Goal: Information Seeking & Learning: Check status

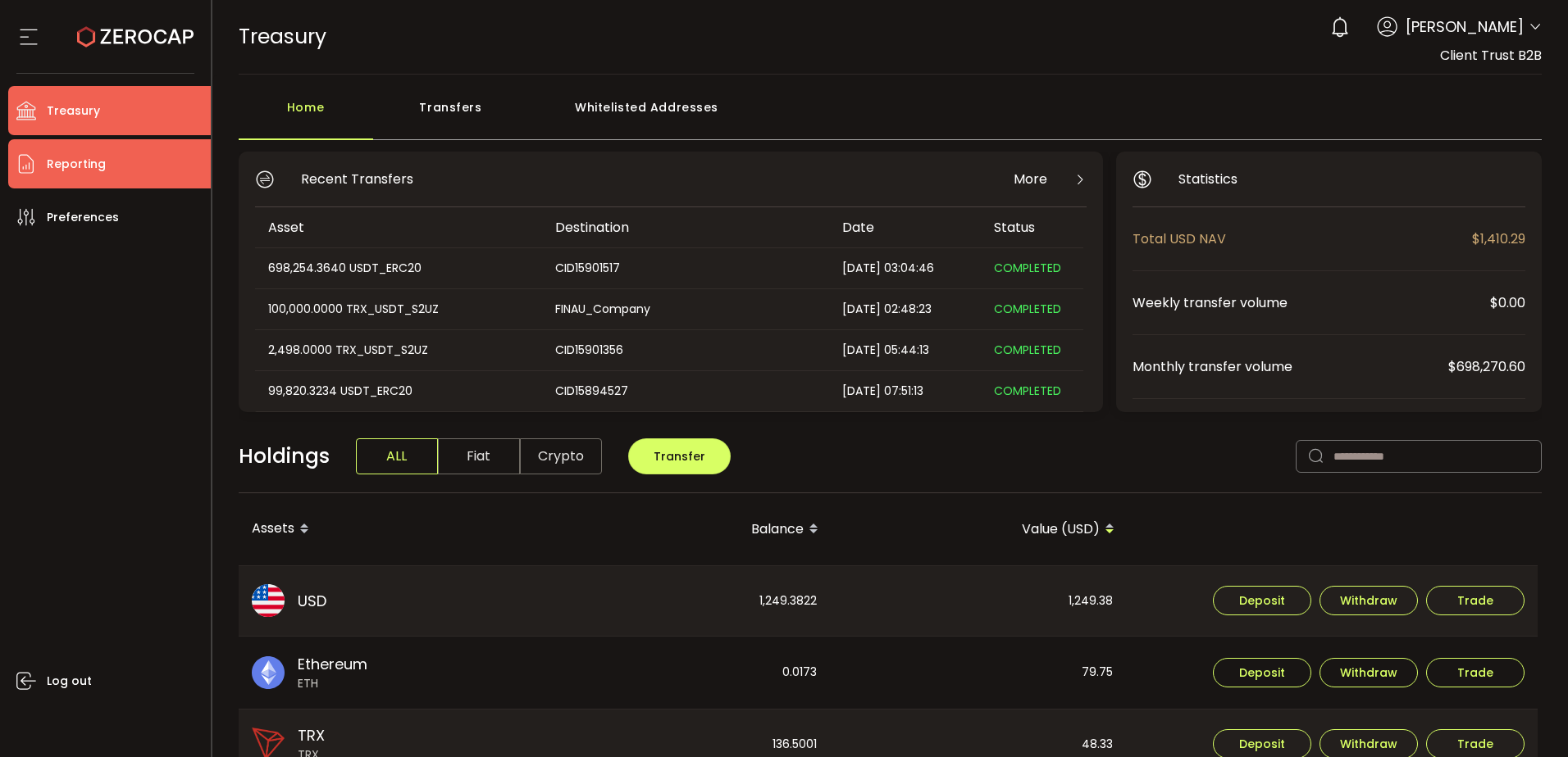
click at [128, 171] on li "Reporting" at bounding box center [110, 164] width 203 height 49
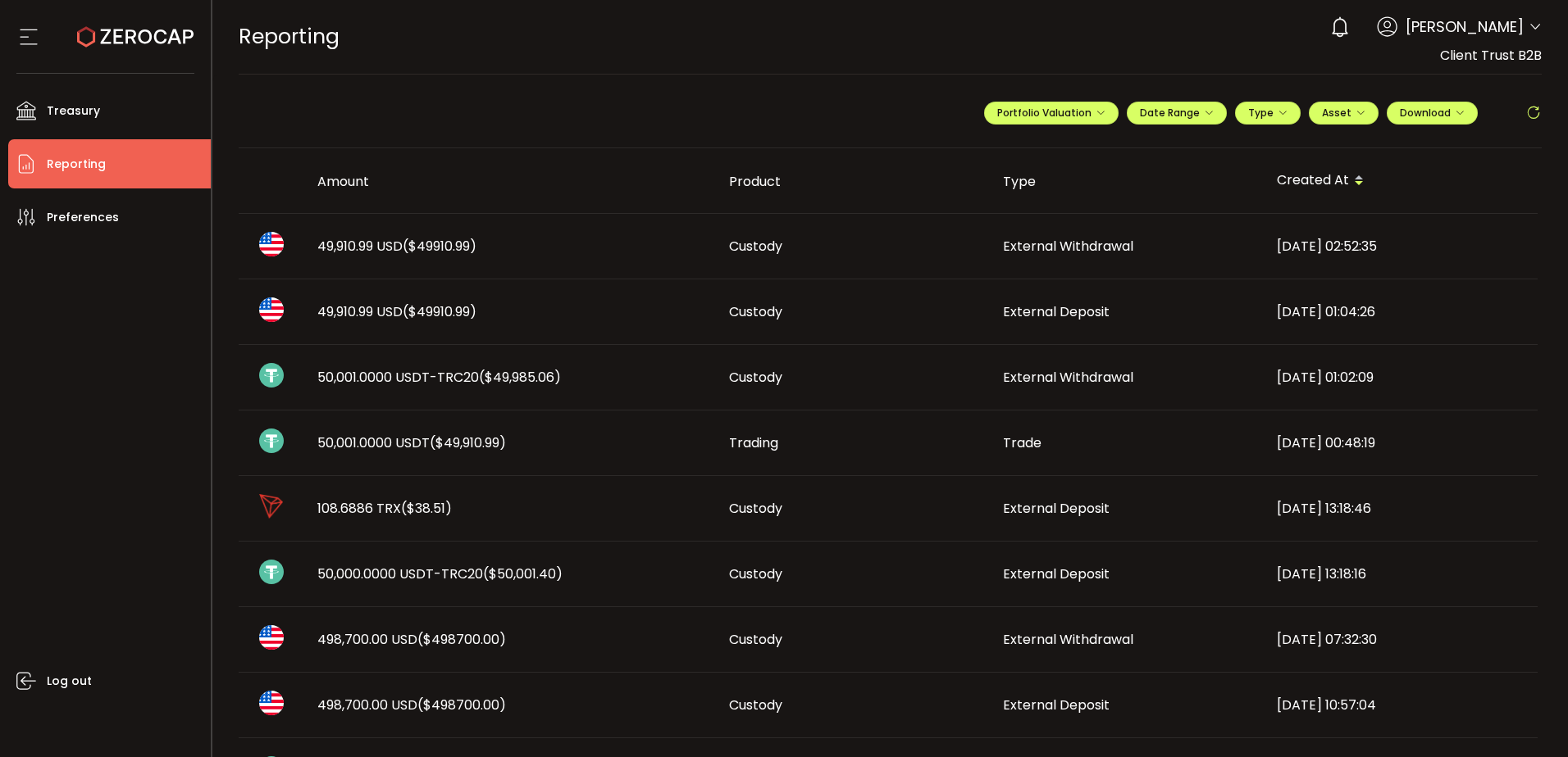
click at [486, 380] on span "($49,985.06)" at bounding box center [519, 377] width 82 height 19
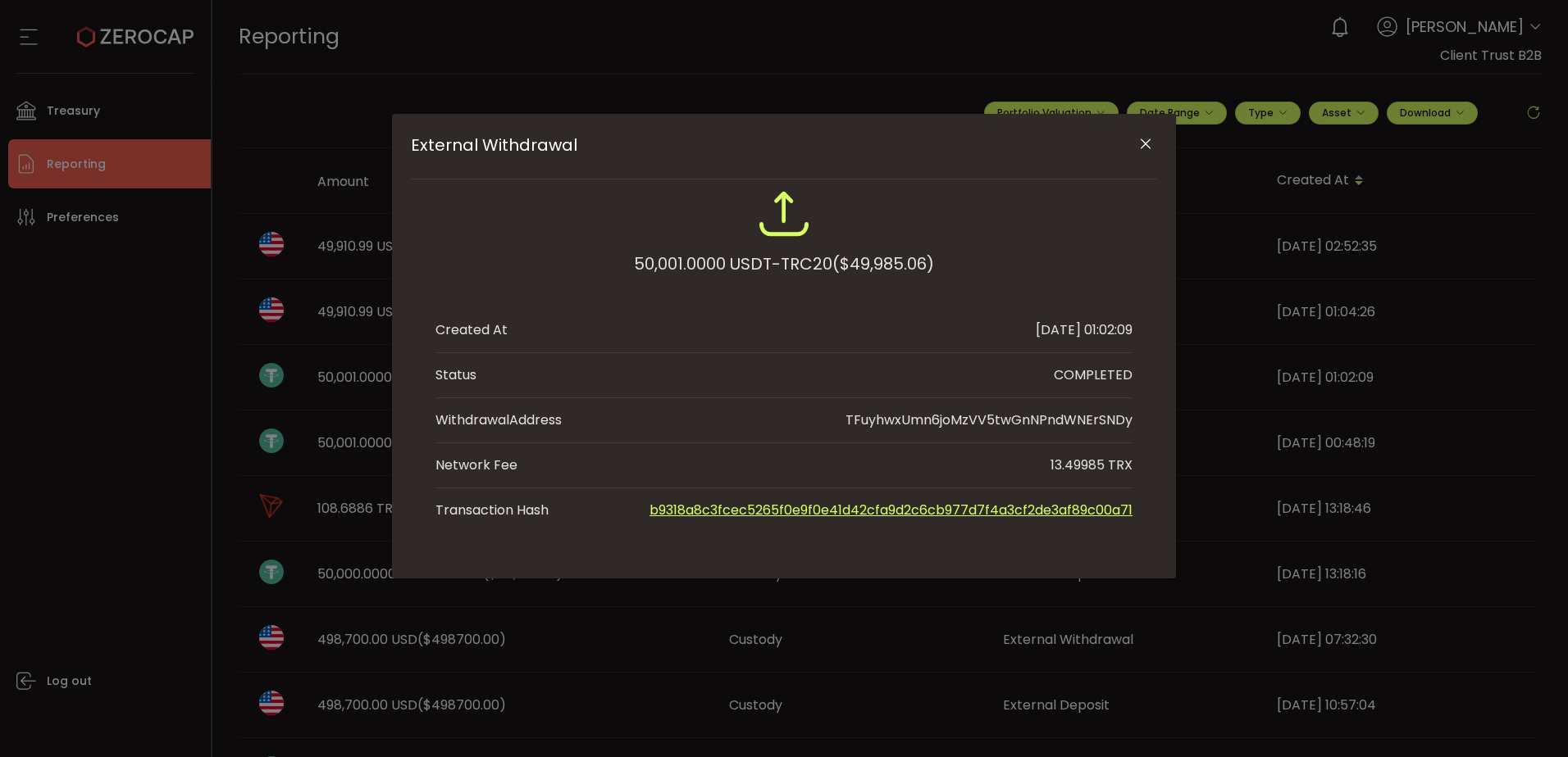
click at [1144, 144] on icon "Close" at bounding box center [1145, 143] width 16 height 16
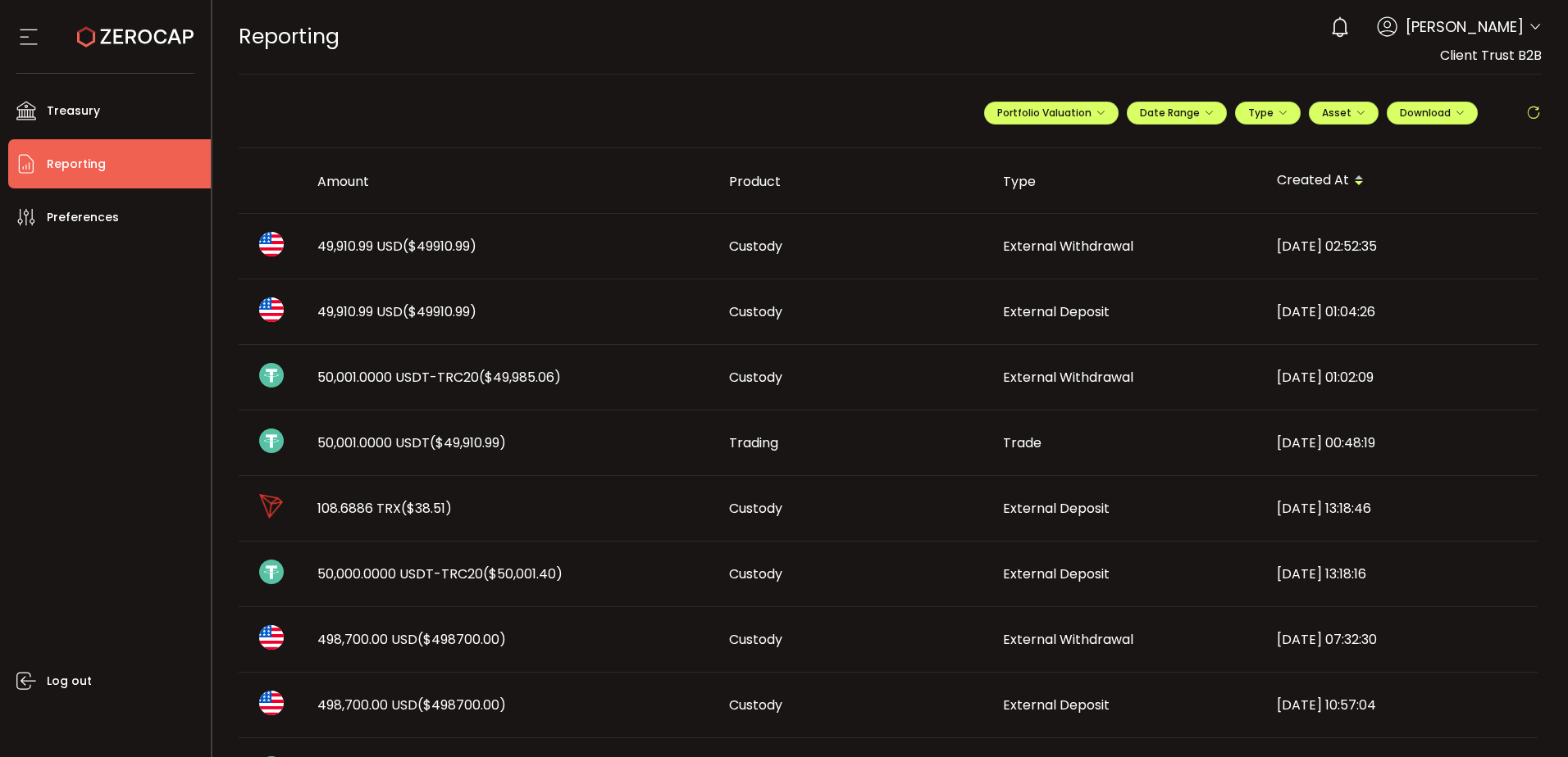
click at [537, 439] on div "50,001.0000 USDT ($49,910.99)" at bounding box center [510, 443] width 412 height 19
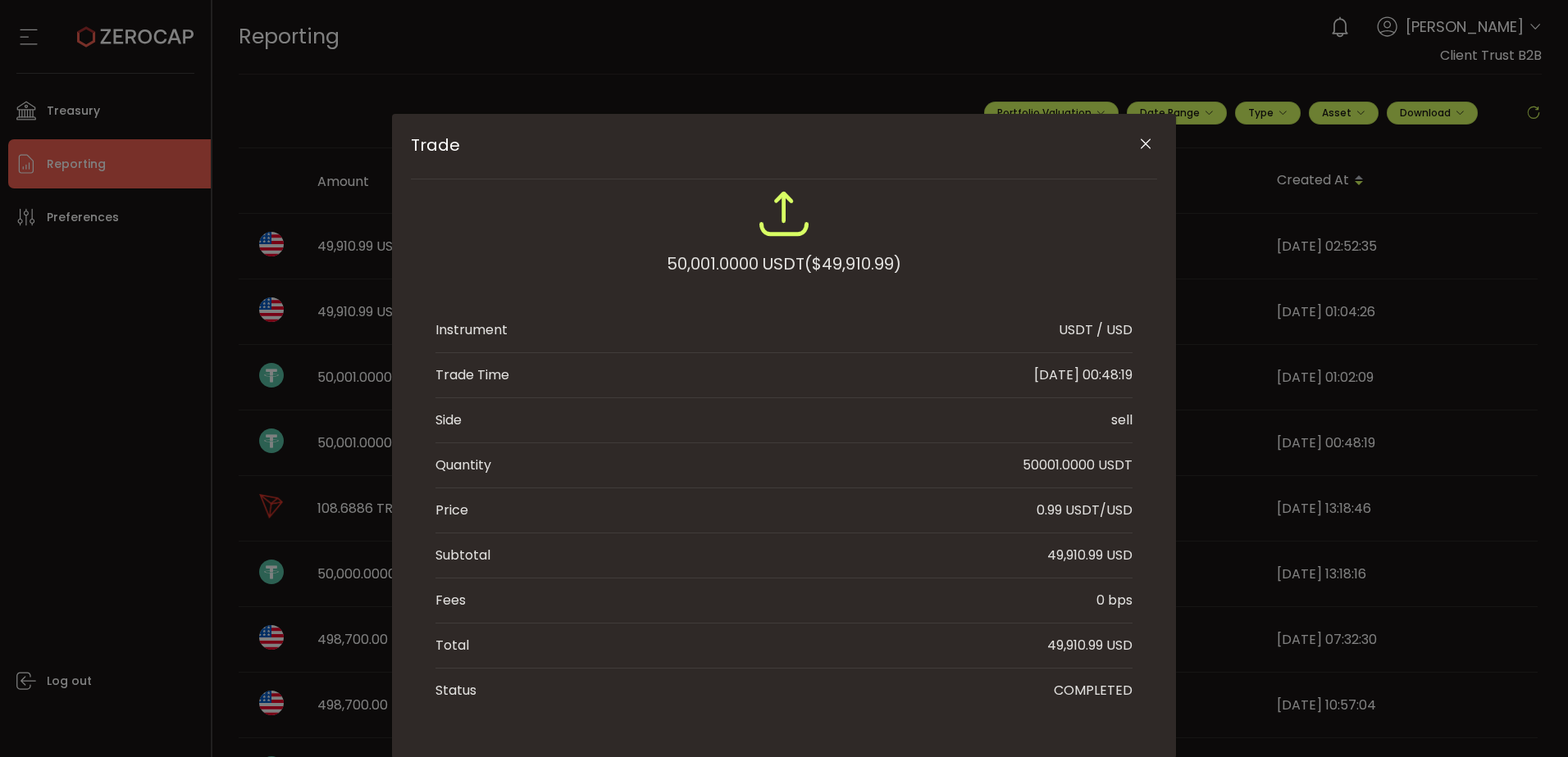
click at [1148, 141] on icon "Close" at bounding box center [1145, 143] width 16 height 16
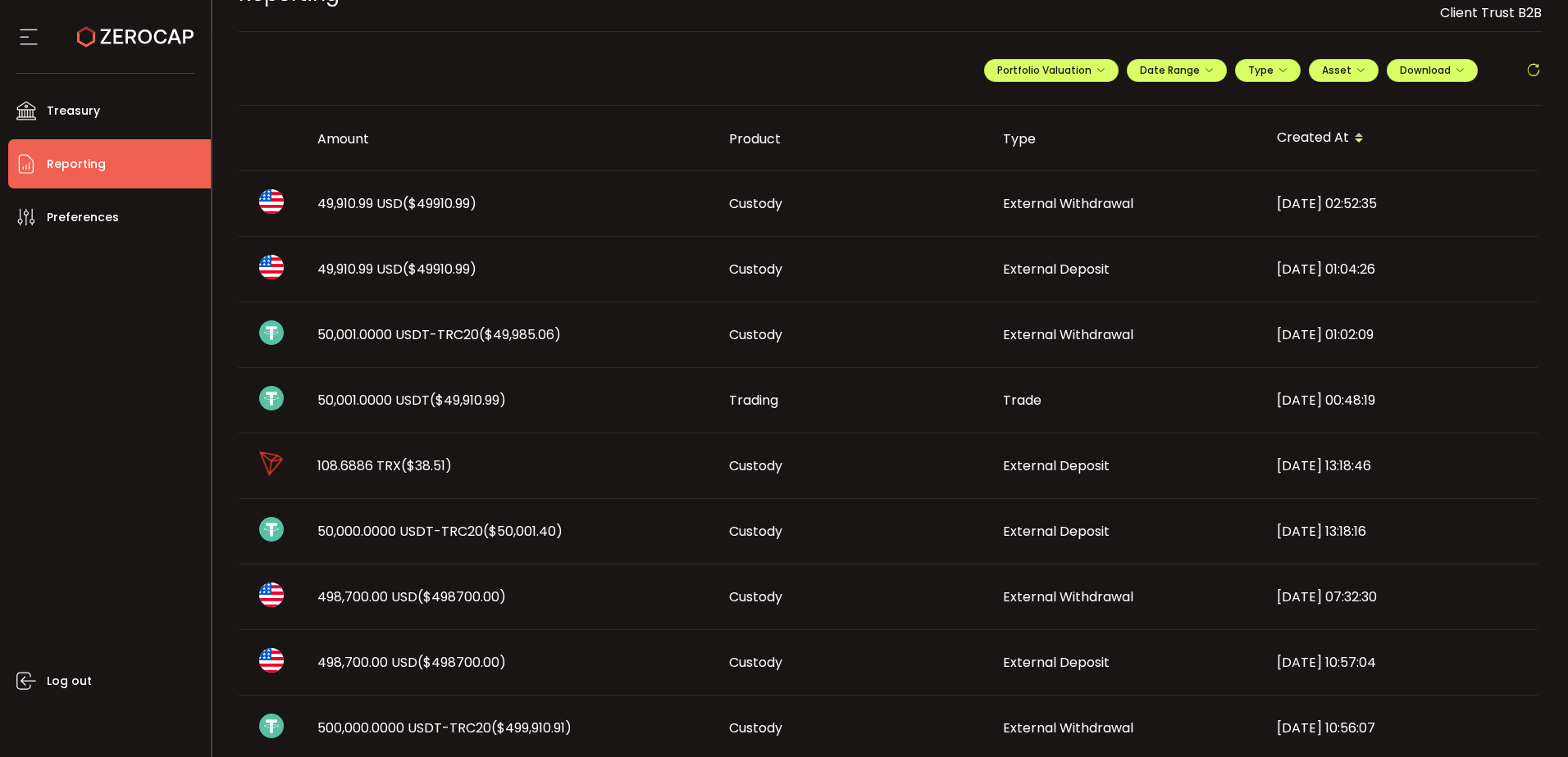
scroll to position [82, 0]
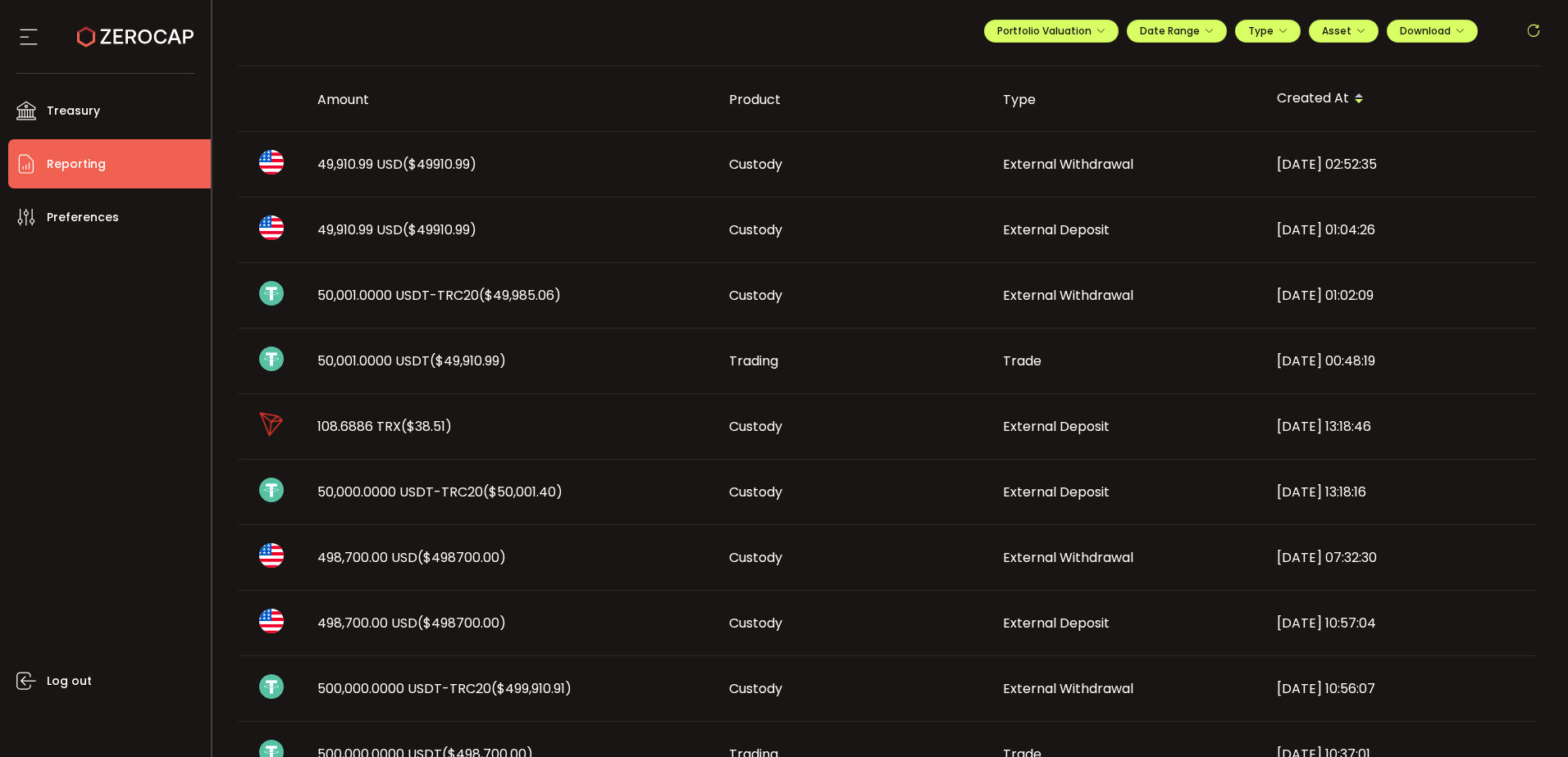
click at [524, 493] on span "($50,001.40)" at bounding box center [523, 492] width 79 height 19
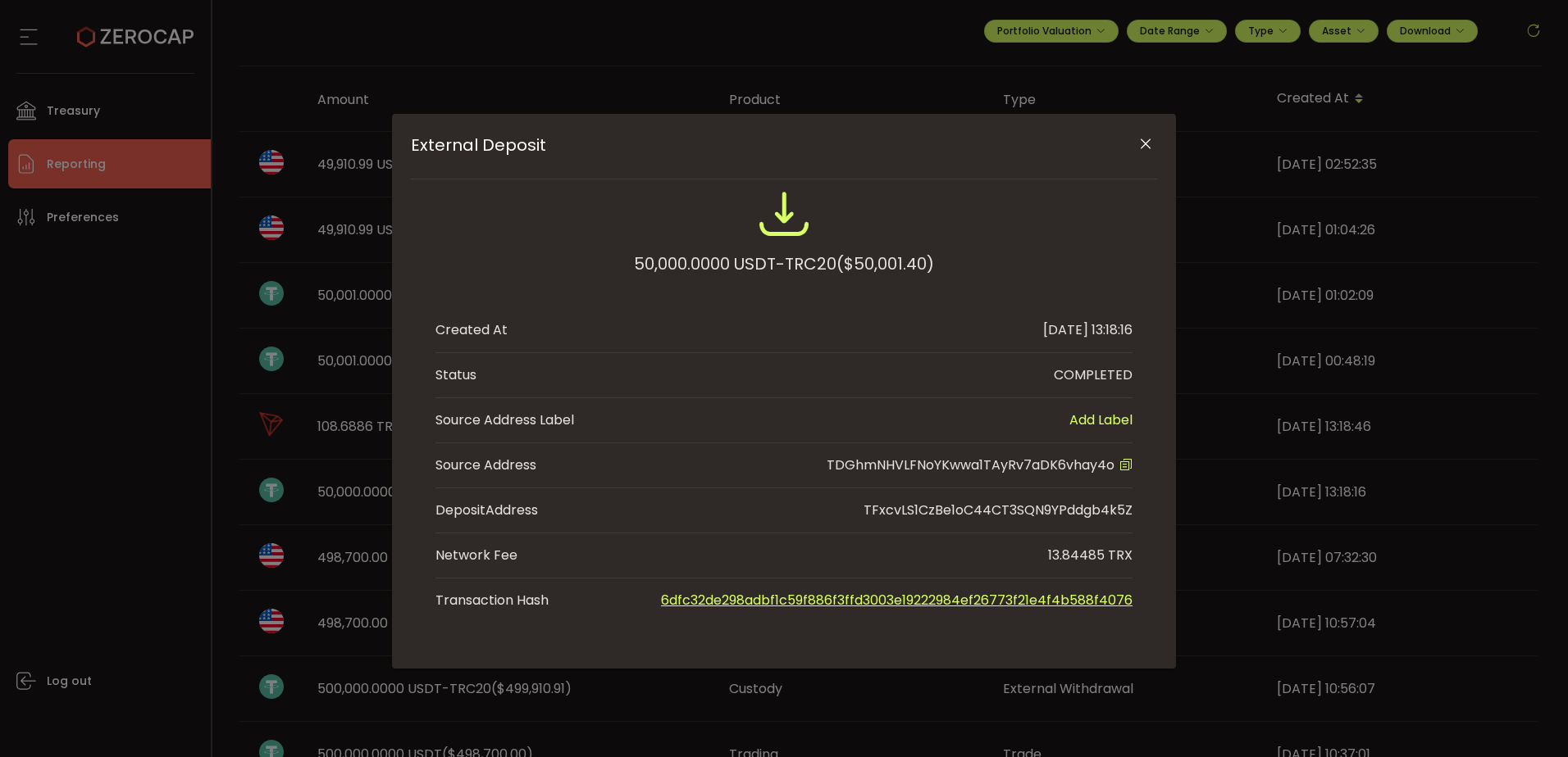
click at [1126, 460] on icon "External Deposit" at bounding box center [1126, 465] width 14 height 14
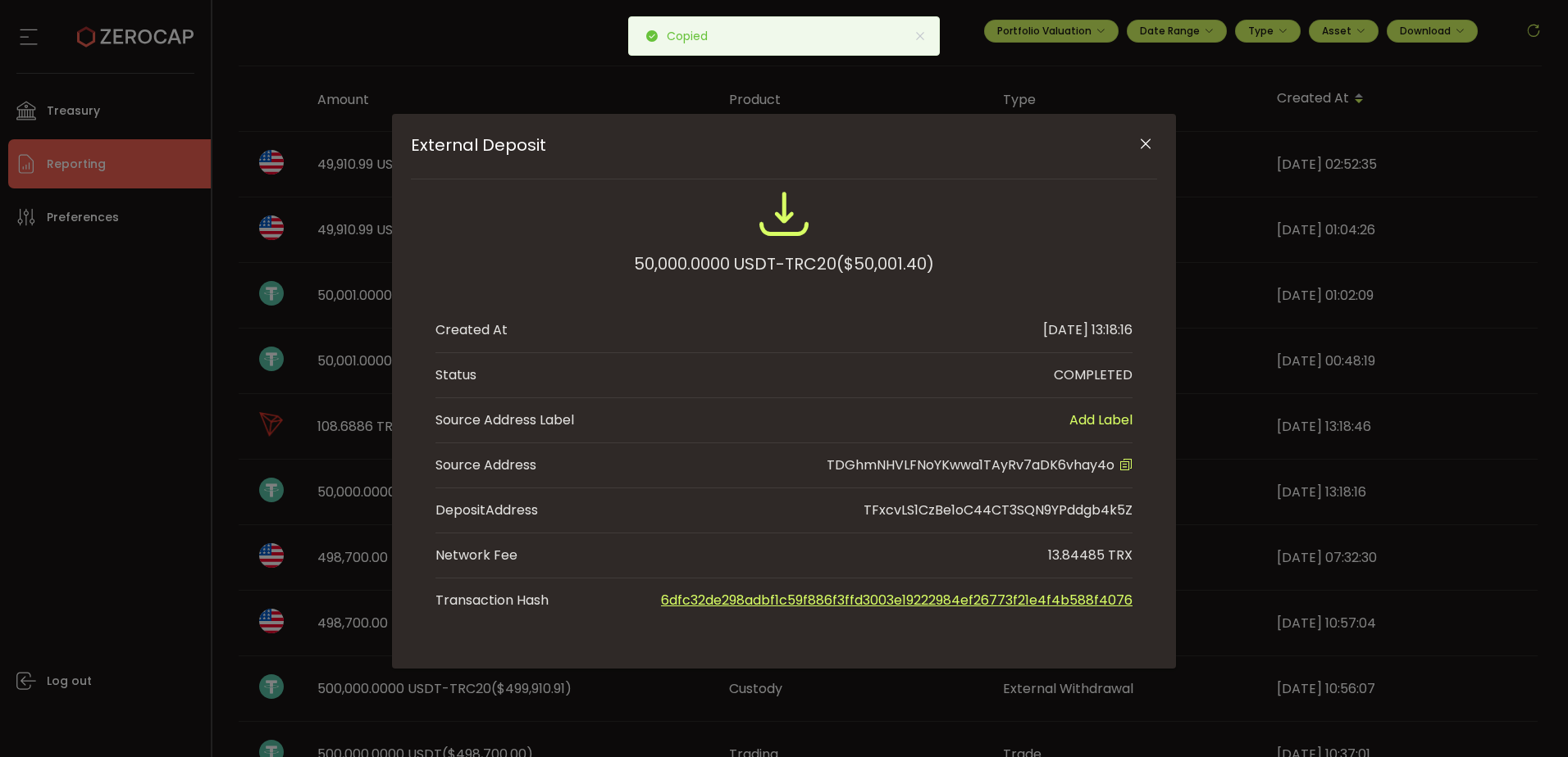
click at [1147, 145] on icon "Close" at bounding box center [1145, 143] width 16 height 16
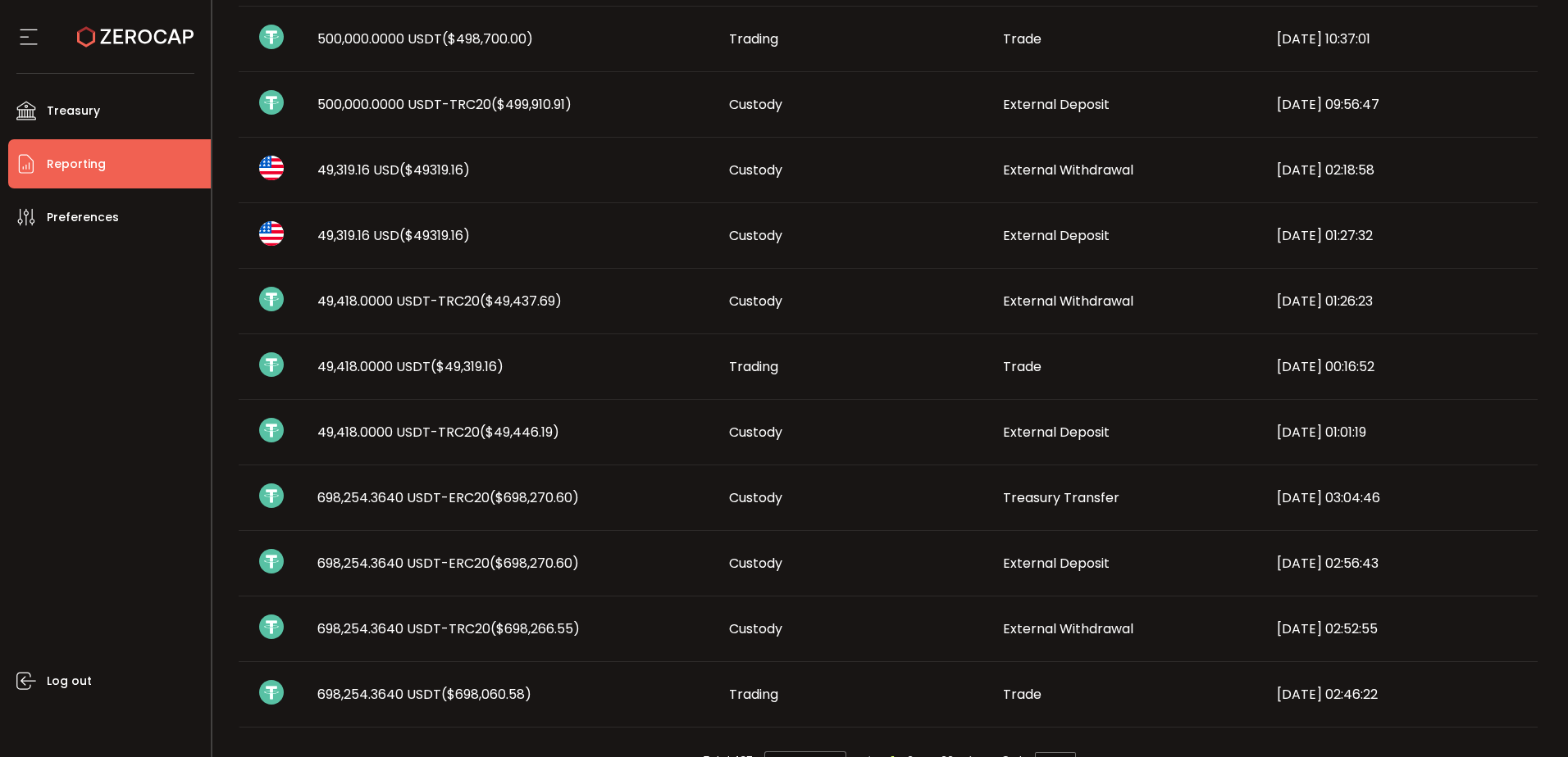
scroll to position [850, 0]
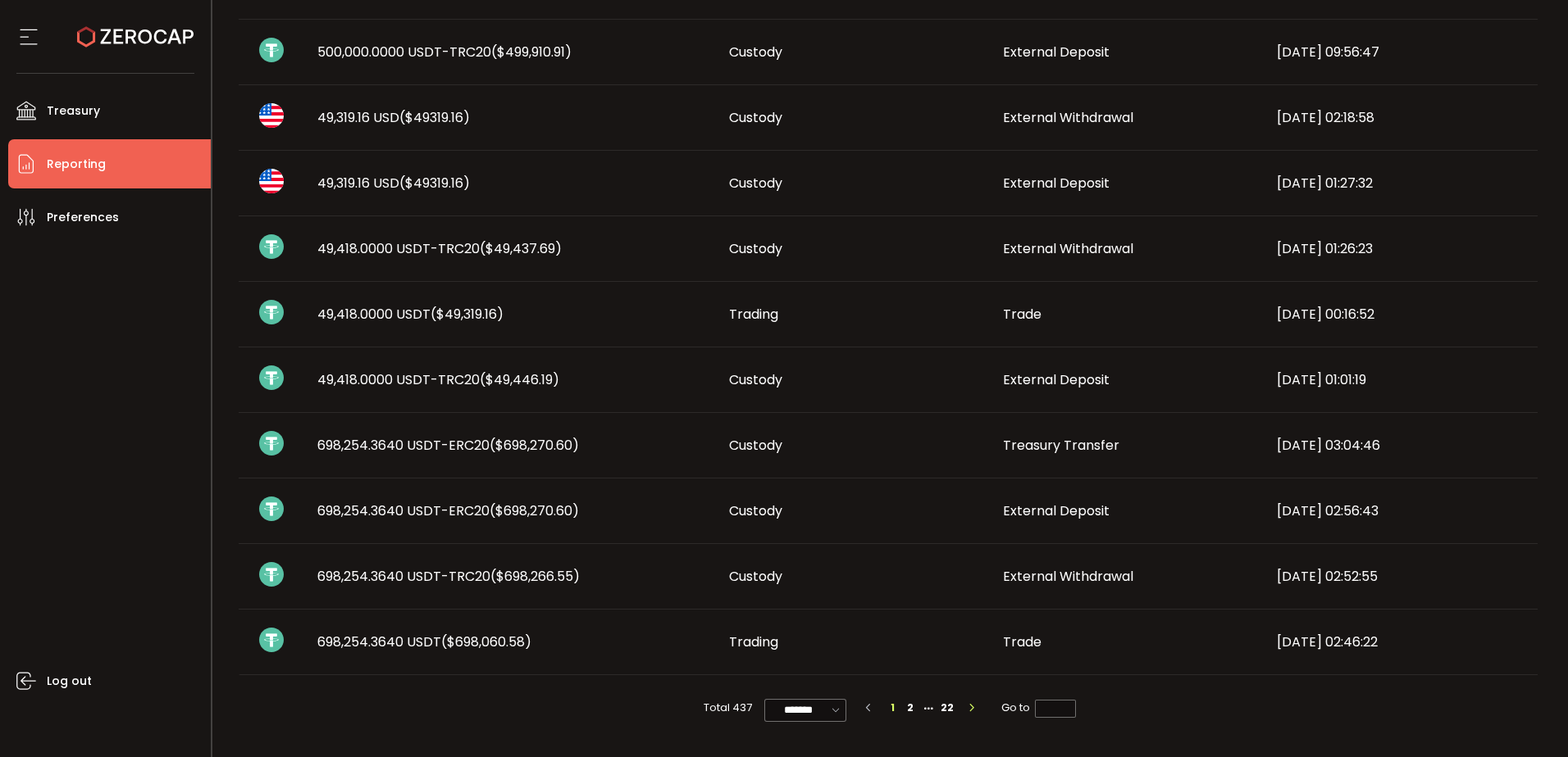
click at [967, 710] on icon "button" at bounding box center [972, 708] width 10 height 10
type input "*"
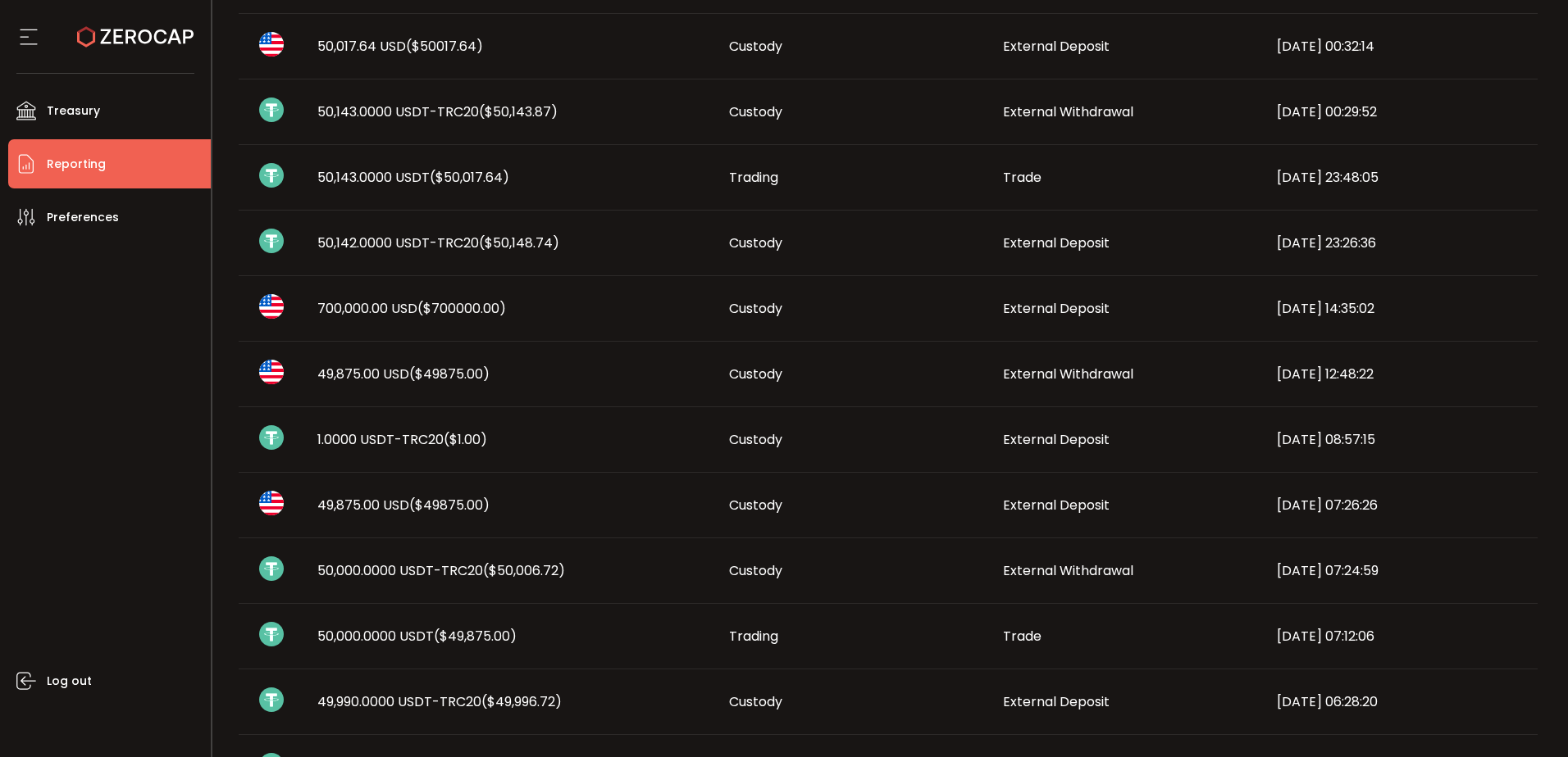
scroll to position [492, 0]
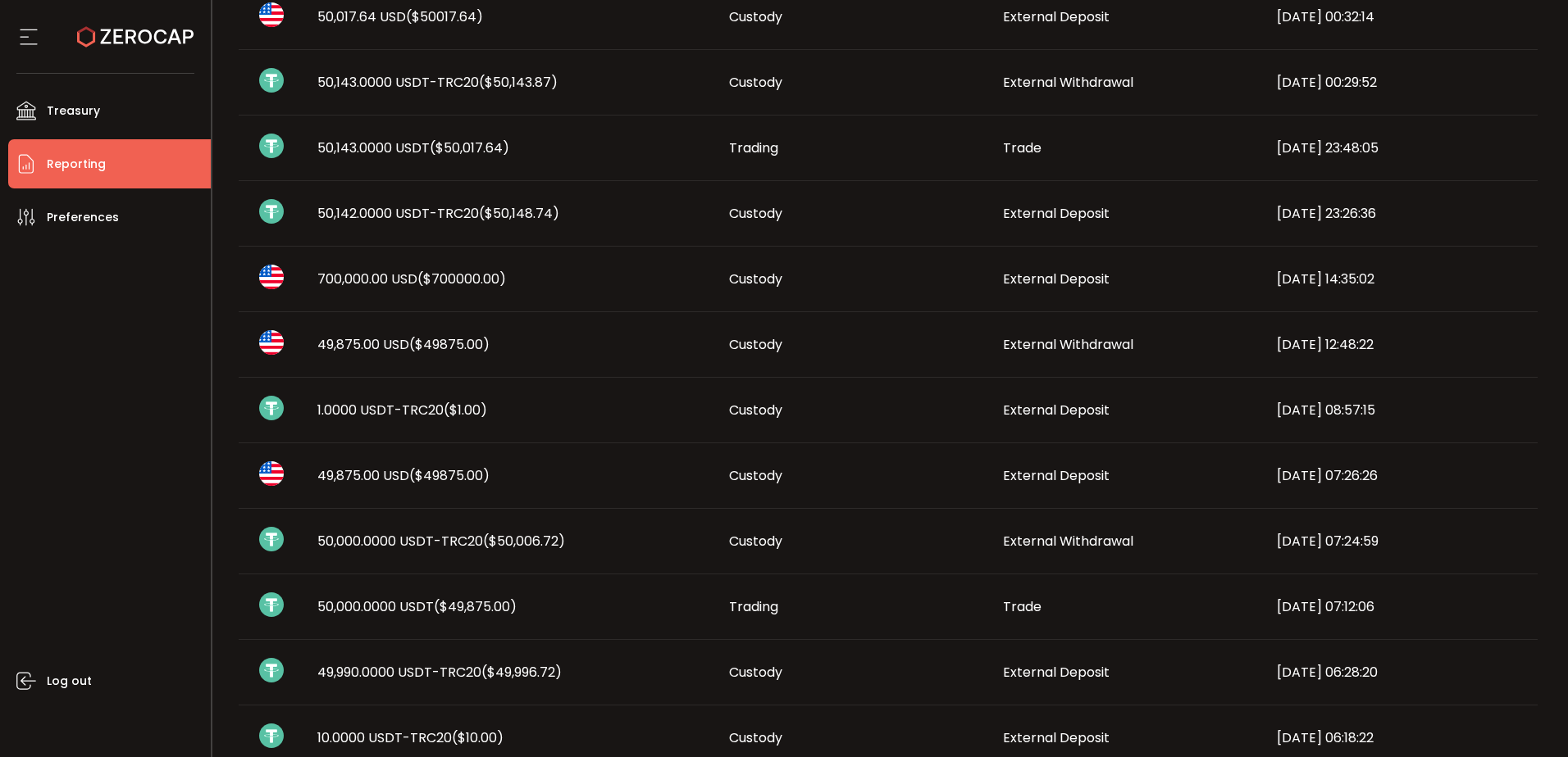
click at [789, 430] on td "Custody" at bounding box center [853, 411] width 274 height 66
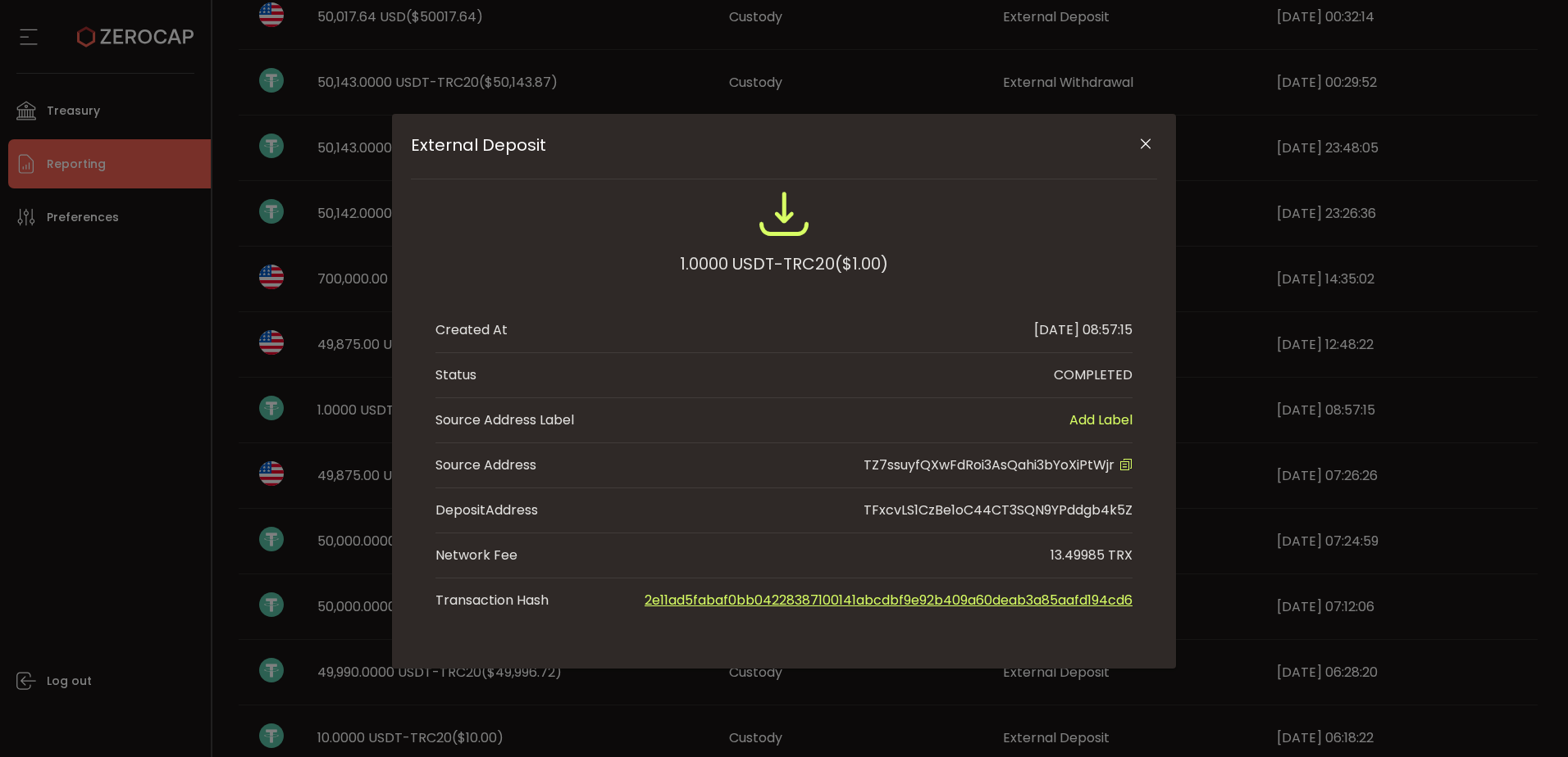
click at [1148, 138] on icon "Close" at bounding box center [1145, 143] width 16 height 16
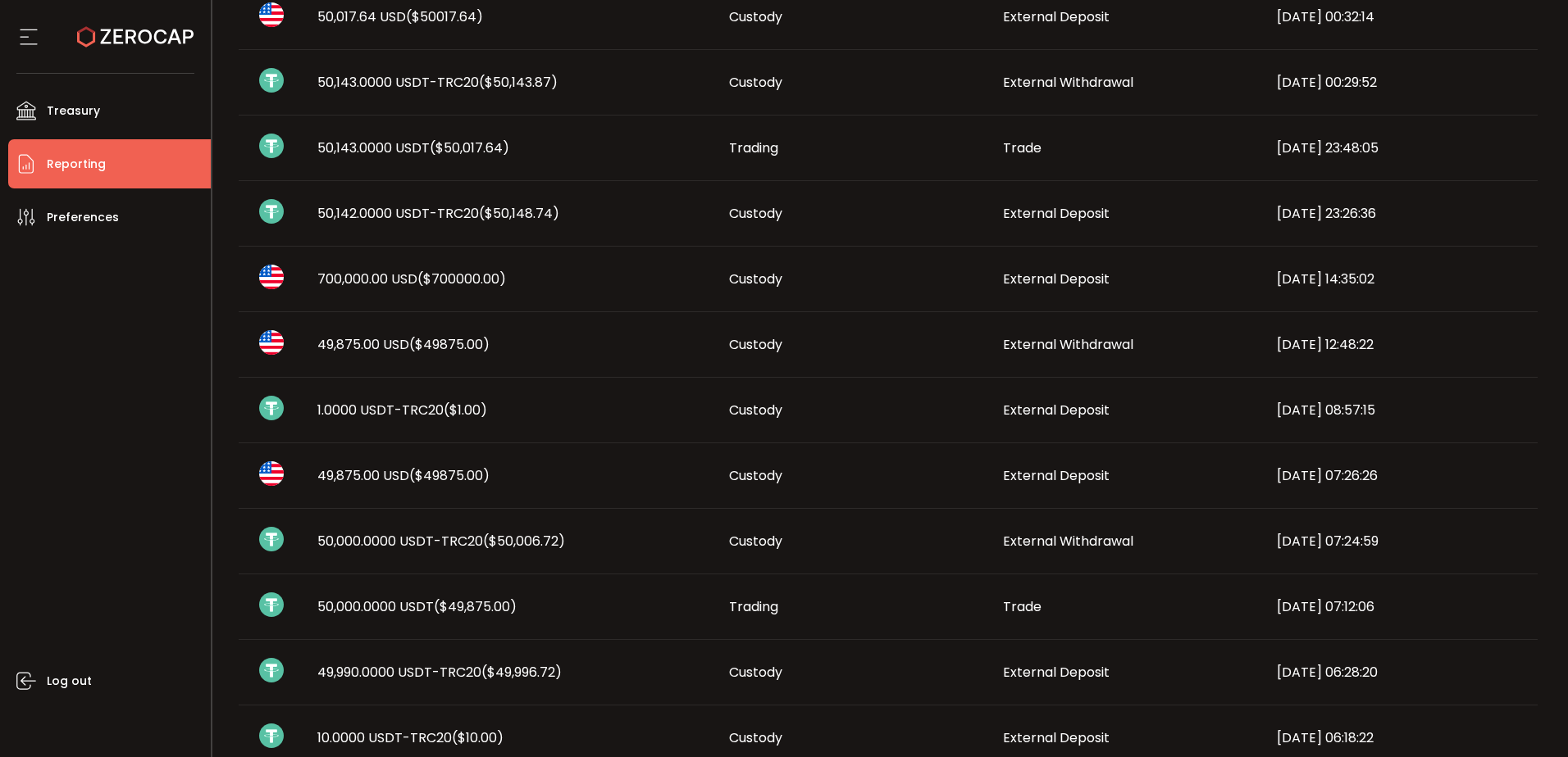
click at [556, 417] on div "1.0000 USDT-TRC20 ($1.00)" at bounding box center [510, 410] width 412 height 19
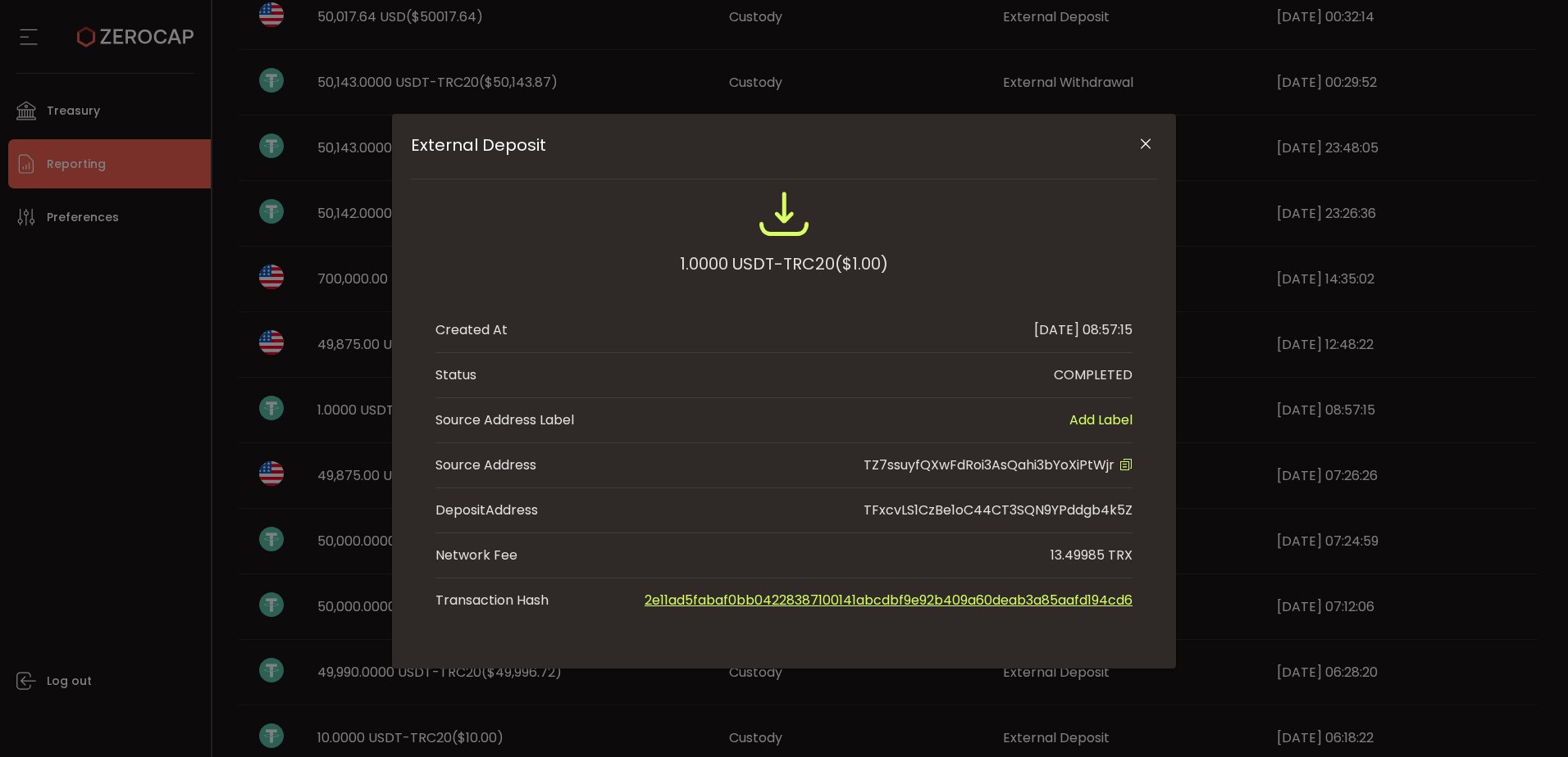
click at [1126, 469] on icon "External Deposit" at bounding box center [1126, 465] width 14 height 14
